Goal: Information Seeking & Learning: Check status

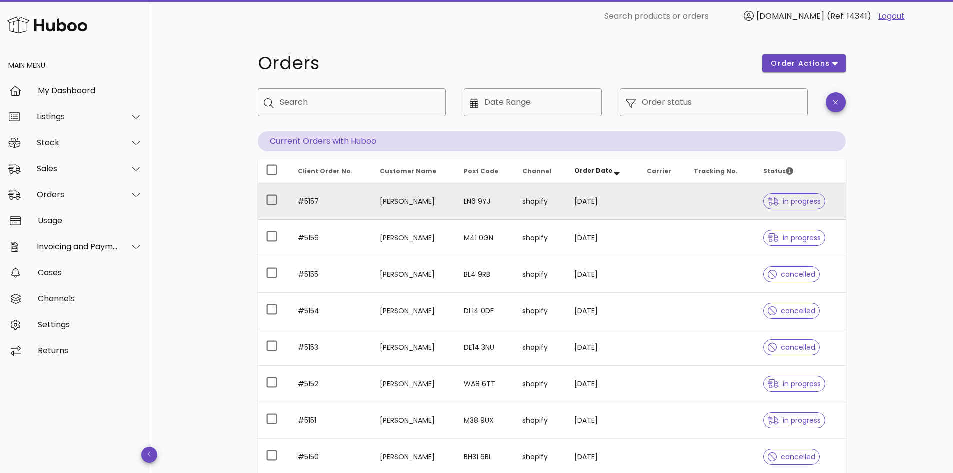
click at [657, 205] on td at bounding box center [662, 201] width 47 height 37
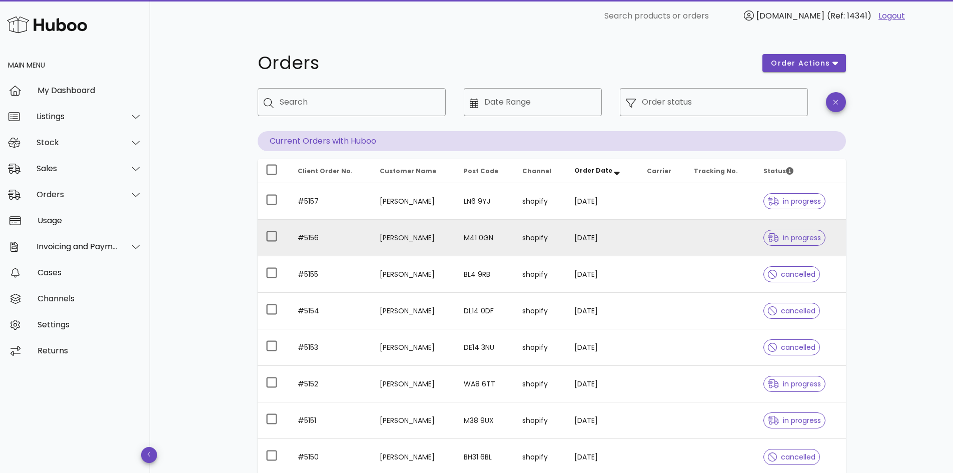
click at [652, 236] on td at bounding box center [662, 238] width 47 height 37
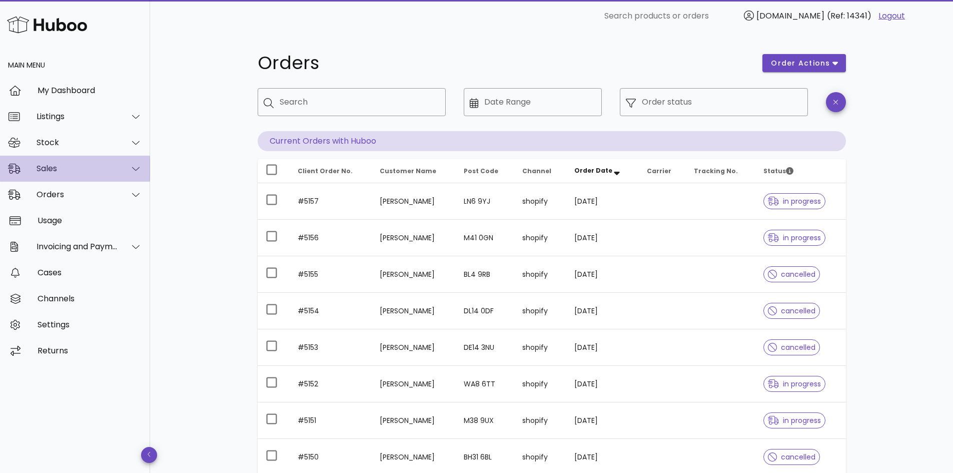
click at [51, 172] on div "Sales" at bounding box center [78, 169] width 82 height 10
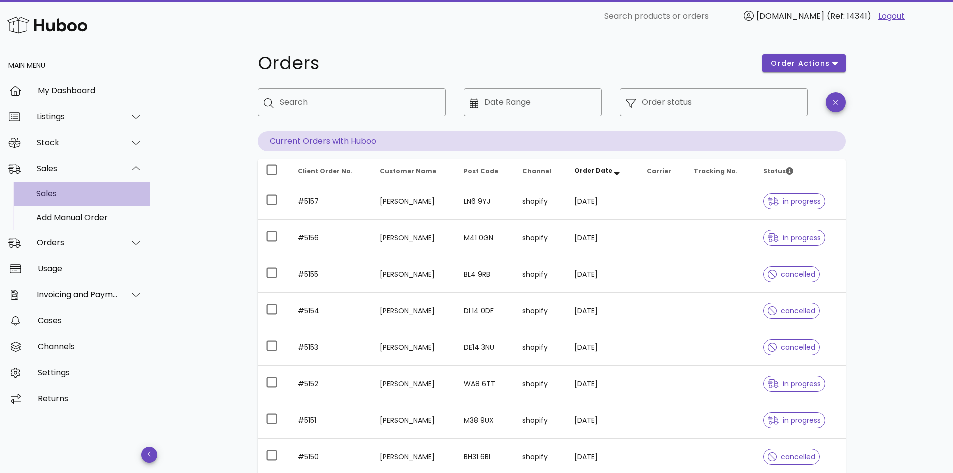
click at [48, 190] on div "Sales" at bounding box center [89, 194] width 106 height 10
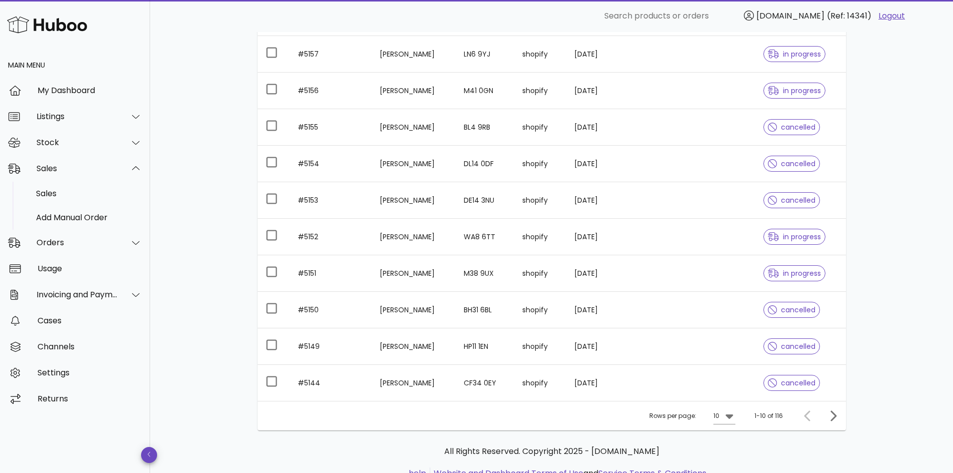
scroll to position [186, 0]
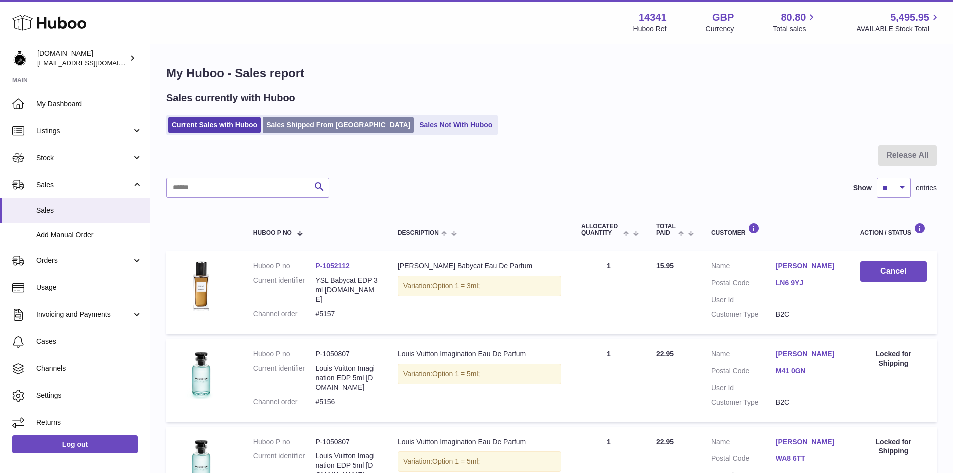
click at [308, 126] on link "Sales Shipped From [GEOGRAPHIC_DATA]" at bounding box center [338, 125] width 151 height 17
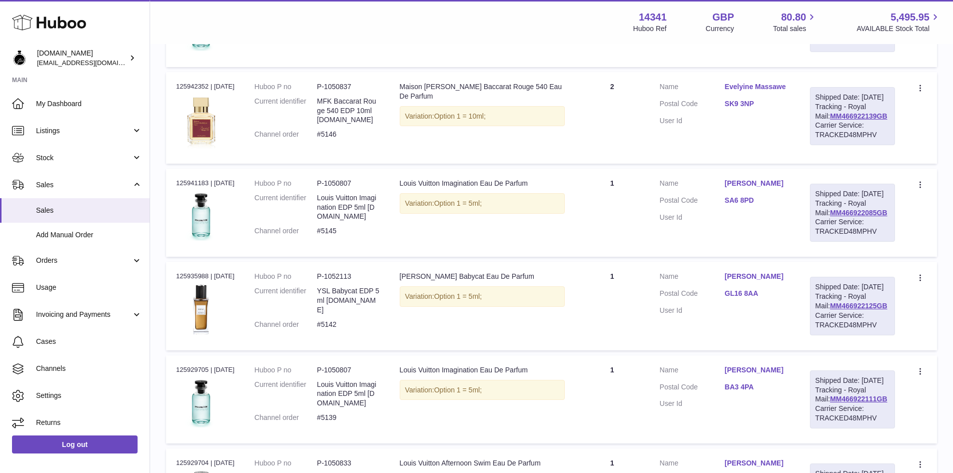
scroll to position [346, 0]
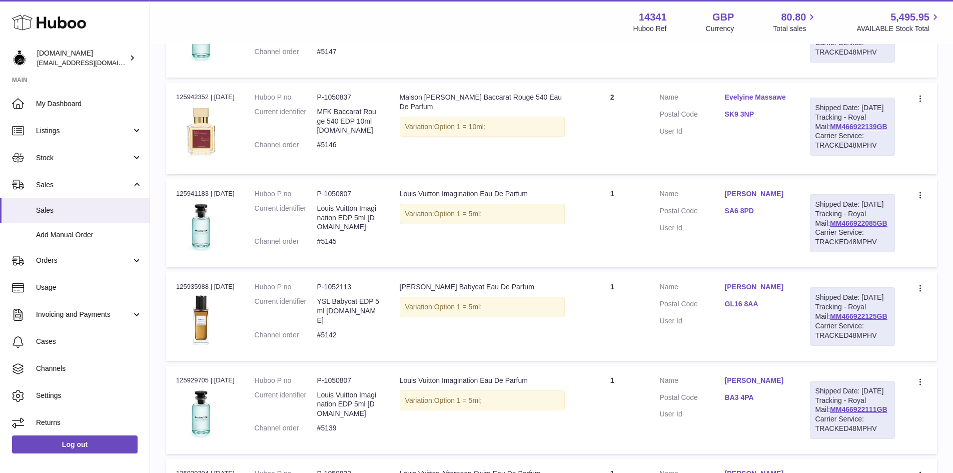
click at [157, 106] on div "My Huboo - Sales report Shipped Current Sales with Huboo Sales Shipped From Hub…" at bounding box center [551, 288] width 803 height 1179
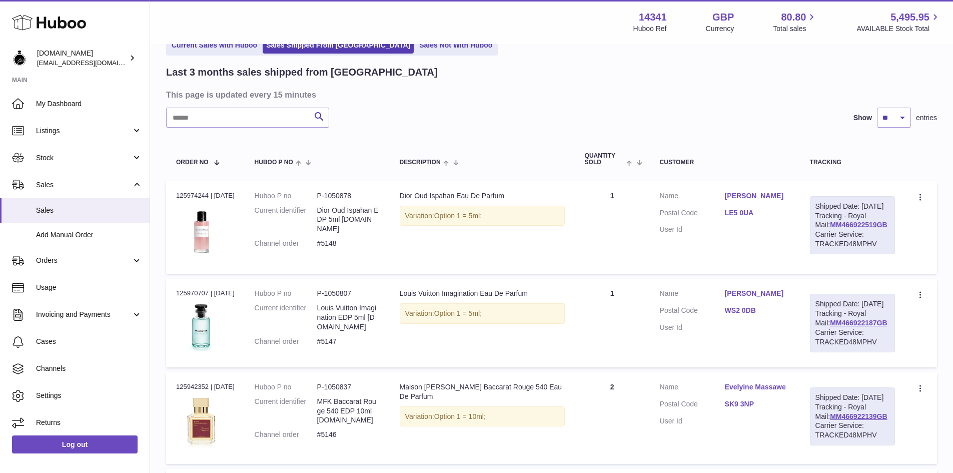
scroll to position [0, 0]
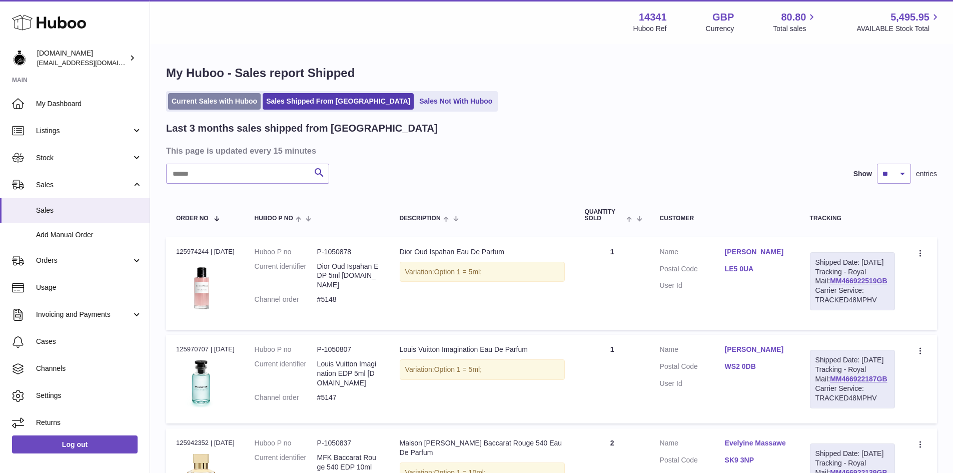
click at [212, 95] on link "Current Sales with Huboo" at bounding box center [214, 101] width 93 height 17
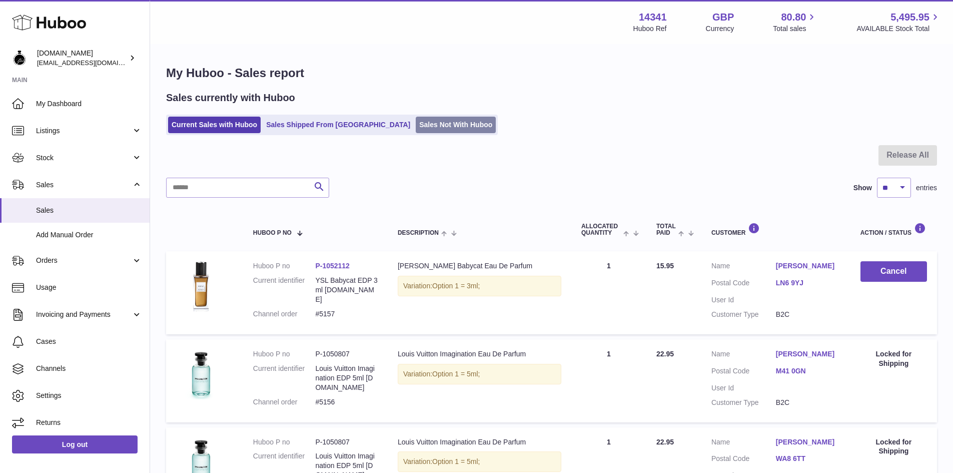
click at [424, 126] on link "Sales Not With Huboo" at bounding box center [456, 125] width 80 height 17
